Goal: Task Accomplishment & Management: Manage account settings

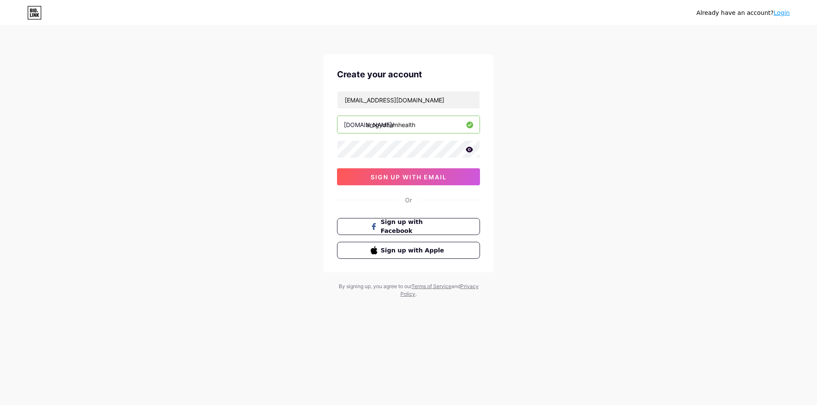
click at [471, 151] on icon at bounding box center [469, 150] width 7 height 6
click at [383, 123] on input "arogydhamhealth" at bounding box center [408, 124] width 142 height 17
click at [422, 128] on input "arogyadhamhealth" at bounding box center [408, 124] width 142 height 17
type input "arogyadhamhealth"
click at [403, 176] on span "sign up with email" at bounding box center [408, 177] width 76 height 7
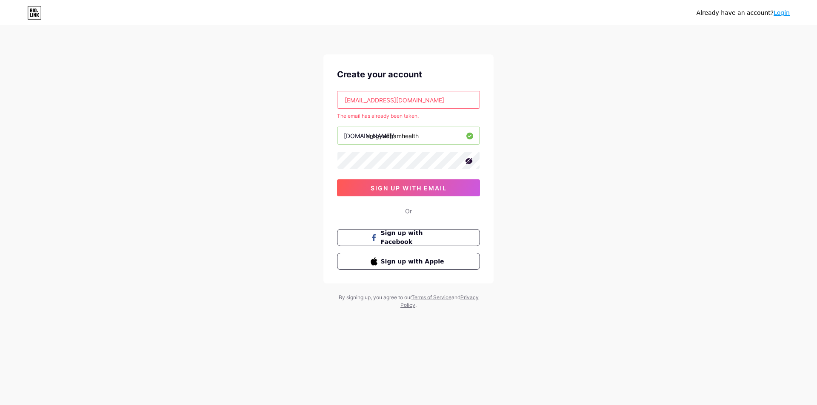
click at [777, 14] on link "Login" at bounding box center [781, 12] width 16 height 7
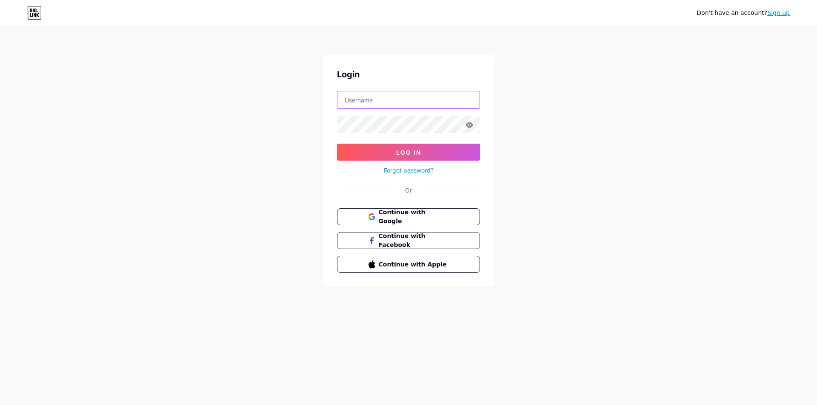
click at [364, 102] on input "text" at bounding box center [408, 99] width 142 height 17
type input "arogyadhamhealth"
click at [402, 154] on span "Log In" at bounding box center [408, 152] width 25 height 7
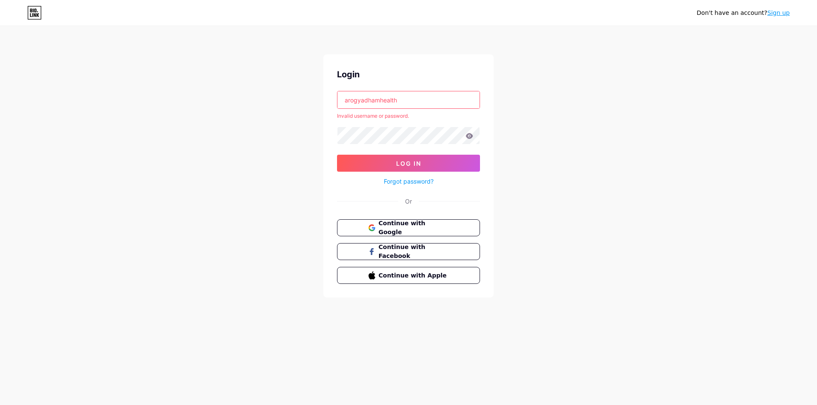
click at [397, 183] on link "Forgot password?" at bounding box center [409, 181] width 50 height 9
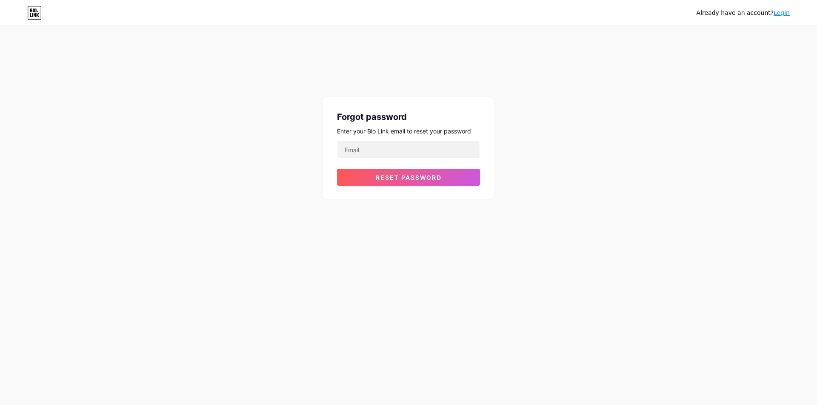
click at [387, 138] on div "Forgot password Enter your Bio Link email to reset your password Reset password" at bounding box center [408, 148] width 170 height 102
click at [388, 148] on input "email" at bounding box center [408, 149] width 142 height 17
type input "[EMAIL_ADDRESS][DOMAIN_NAME]"
click at [387, 177] on span "Reset password" at bounding box center [409, 177] width 66 height 7
